Goal: Transaction & Acquisition: Book appointment/travel/reservation

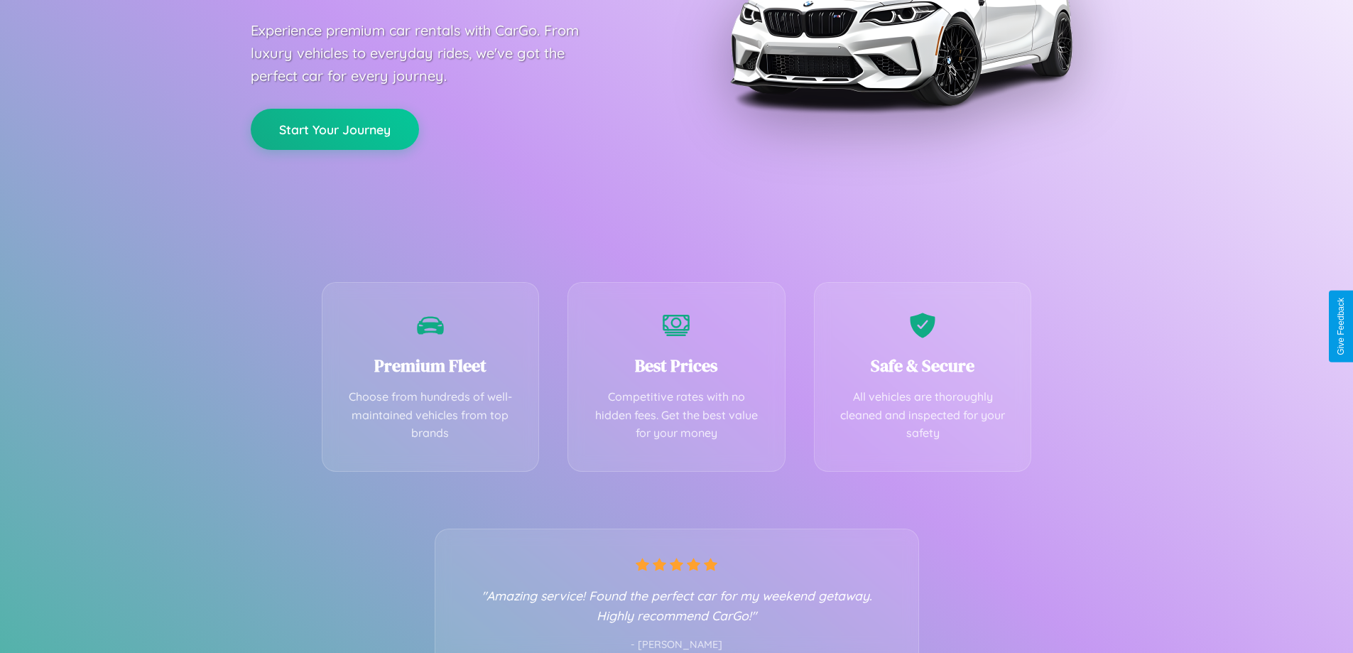
scroll to position [280, 0]
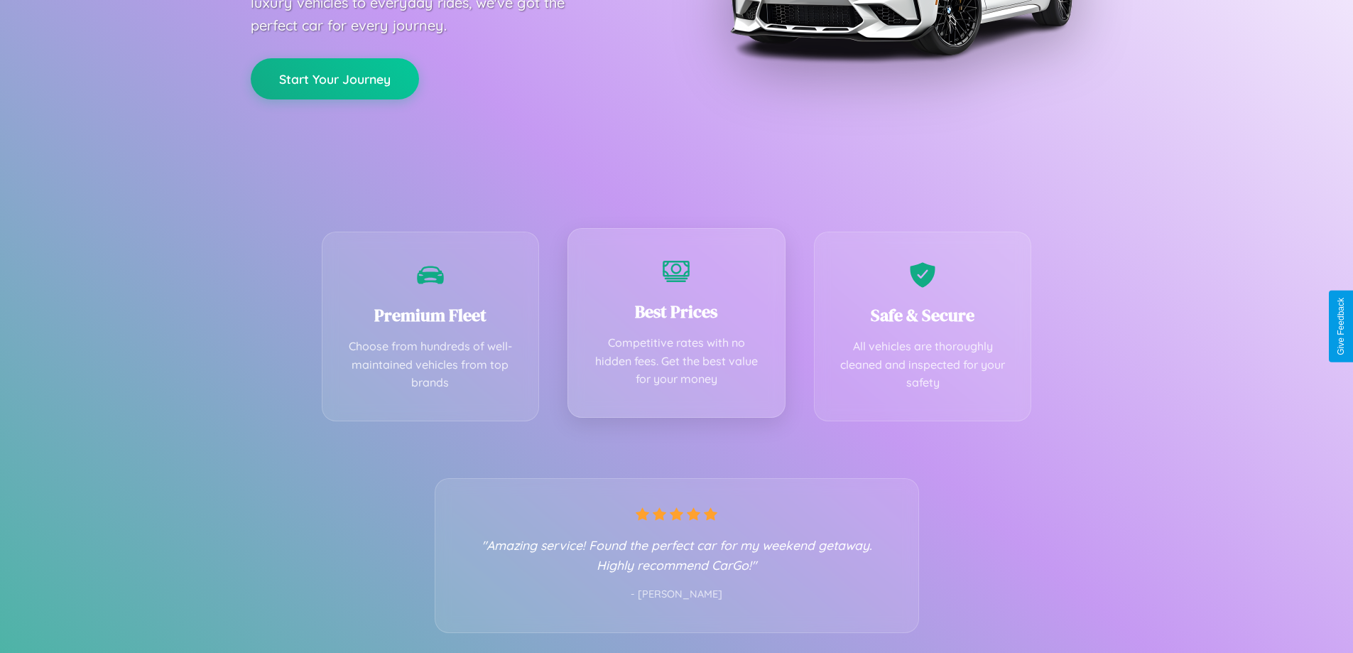
click at [676, 326] on div "Best Prices Competitive rates with no hidden fees. Get the best value for your …" at bounding box center [677, 323] width 218 height 190
click at [335, 77] on button "Start Your Journey" at bounding box center [335, 77] width 168 height 41
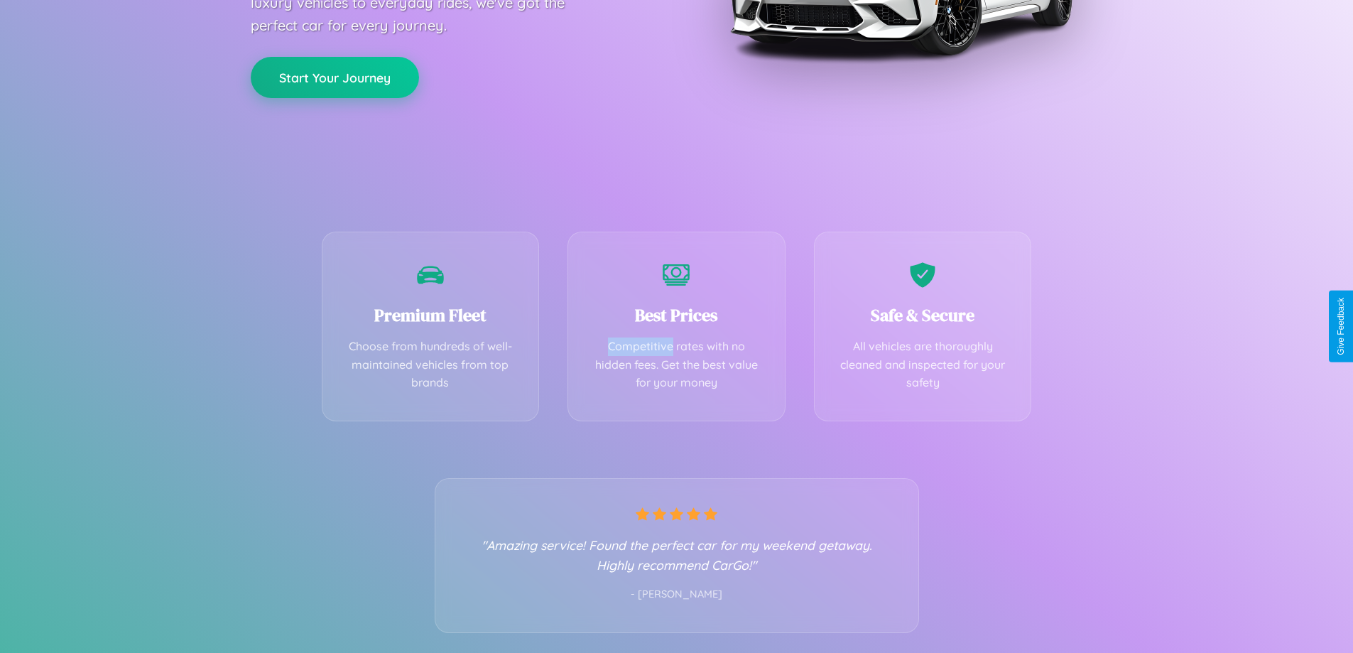
click at [335, 77] on button "Start Your Journey" at bounding box center [335, 77] width 168 height 41
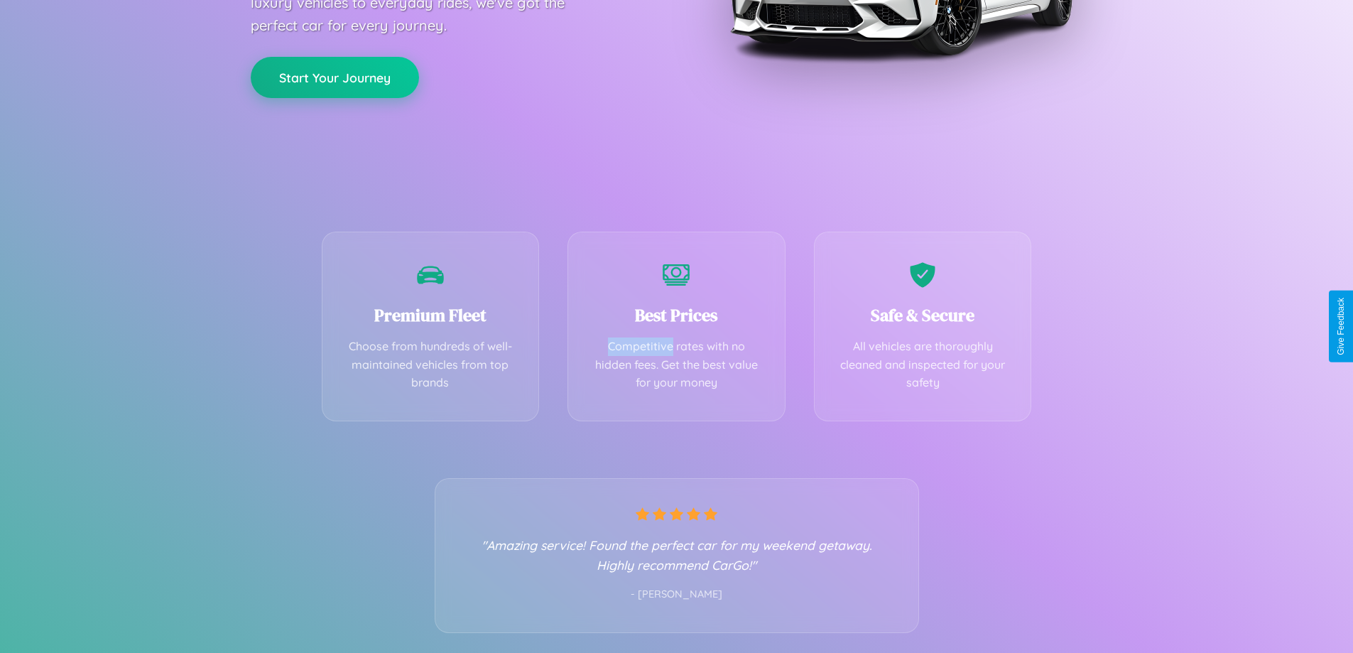
click at [335, 77] on button "Start Your Journey" at bounding box center [335, 77] width 168 height 41
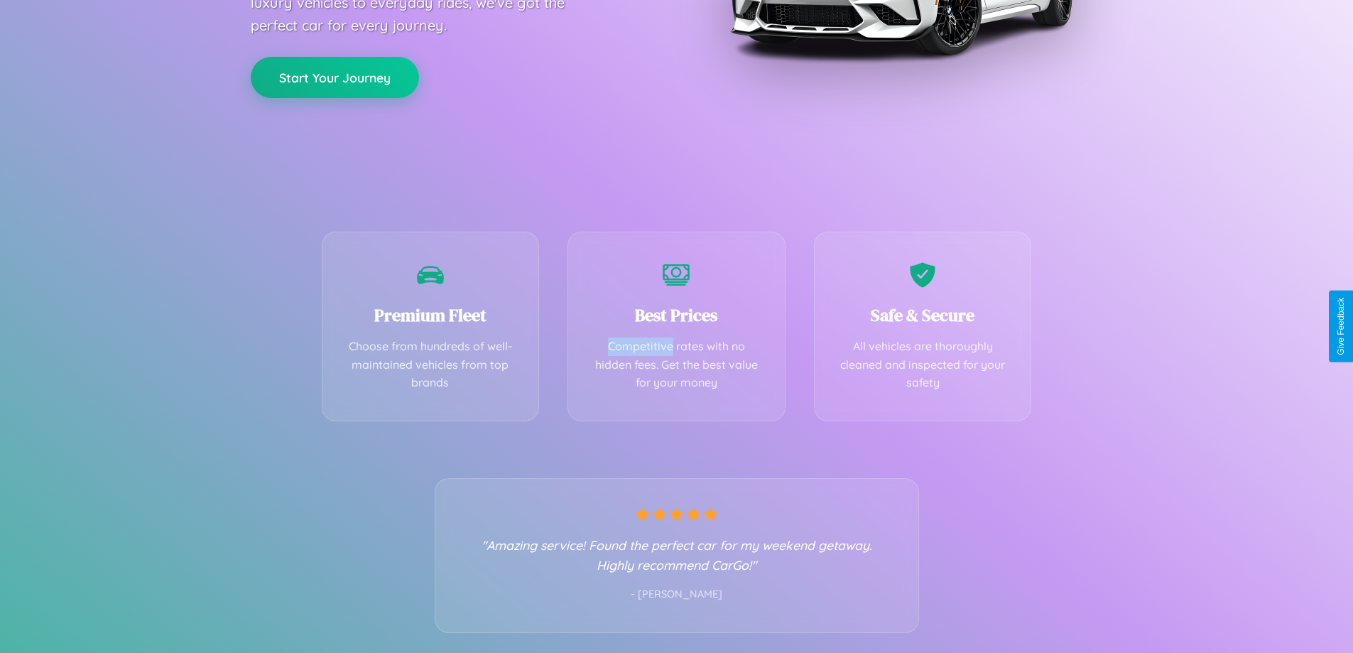
click at [335, 77] on button "Start Your Journey" at bounding box center [335, 77] width 168 height 41
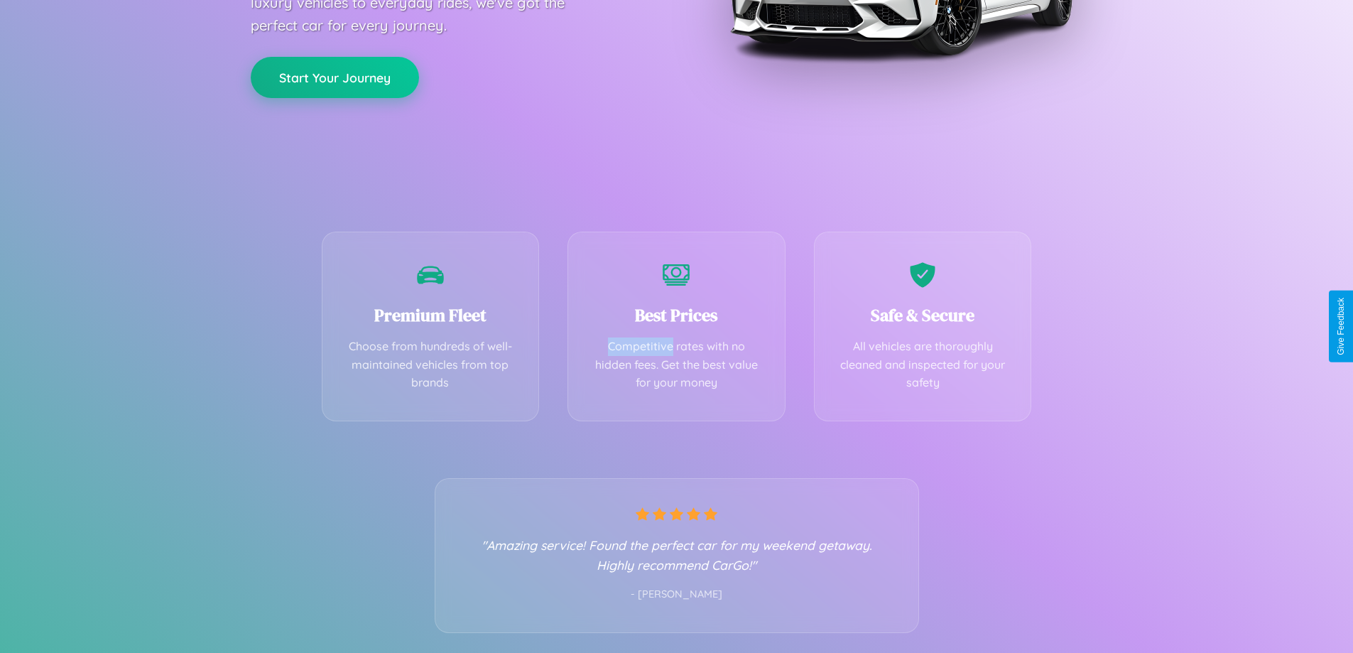
click at [335, 77] on button "Start Your Journey" at bounding box center [335, 77] width 168 height 41
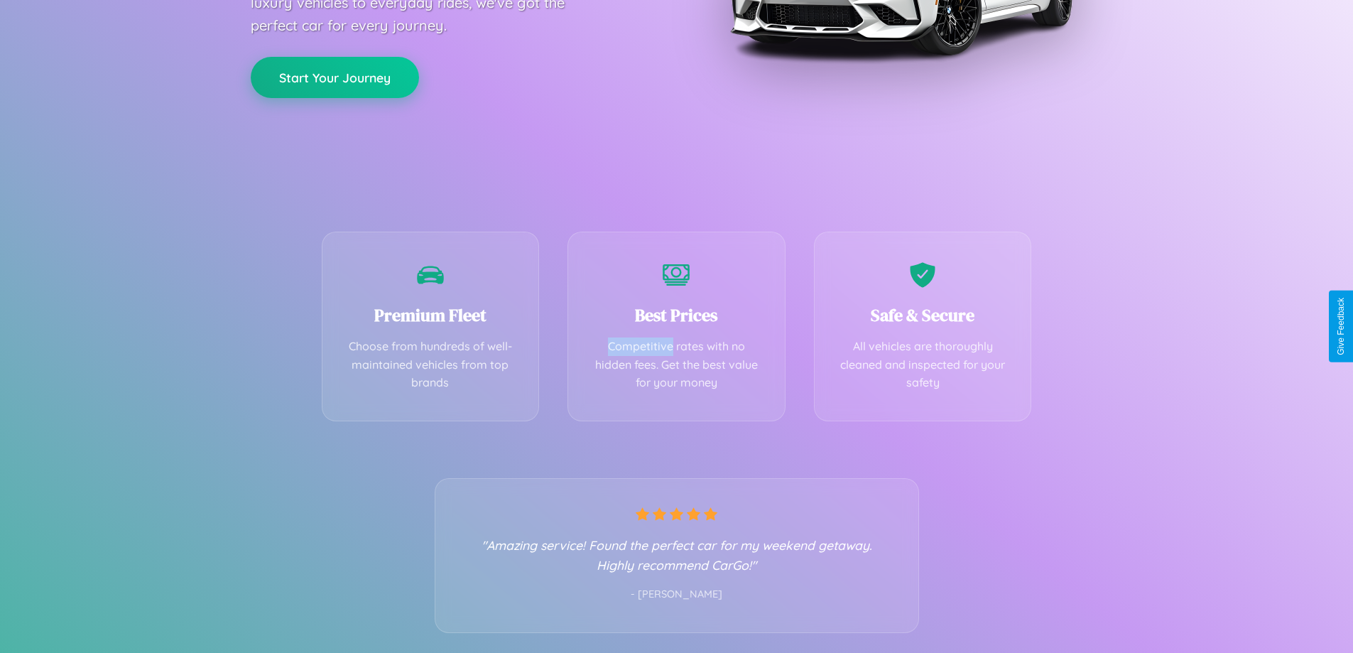
click at [335, 77] on button "Start Your Journey" at bounding box center [335, 77] width 168 height 41
